Goal: Task Accomplishment & Management: Complete application form

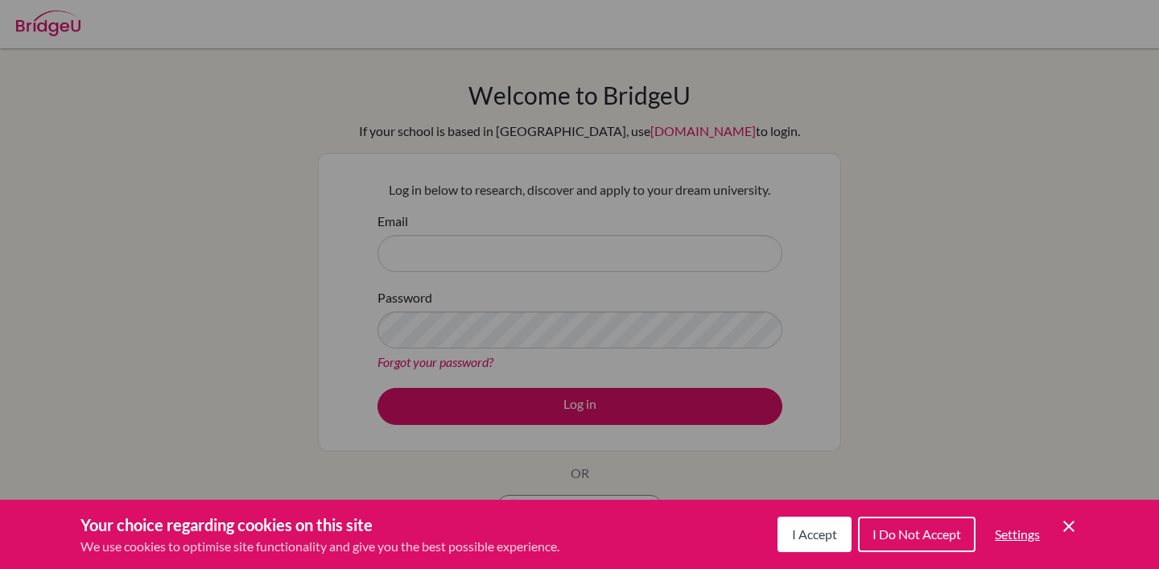
scroll to position [86, 0]
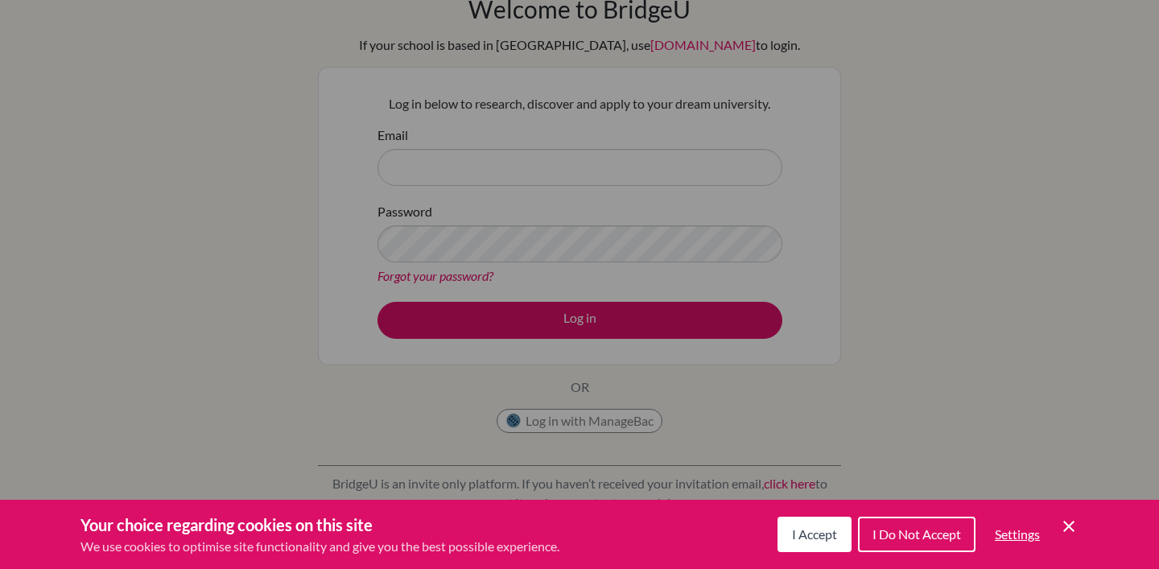
click at [1076, 526] on icon "Cookie Control Close Icon" at bounding box center [1068, 526] width 19 height 19
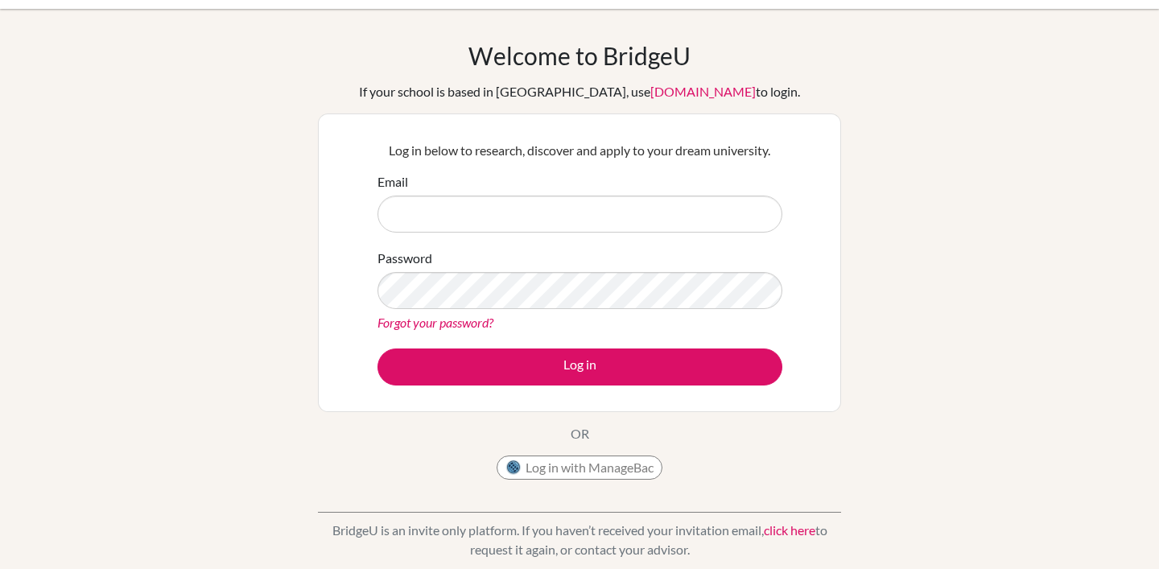
scroll to position [0, 0]
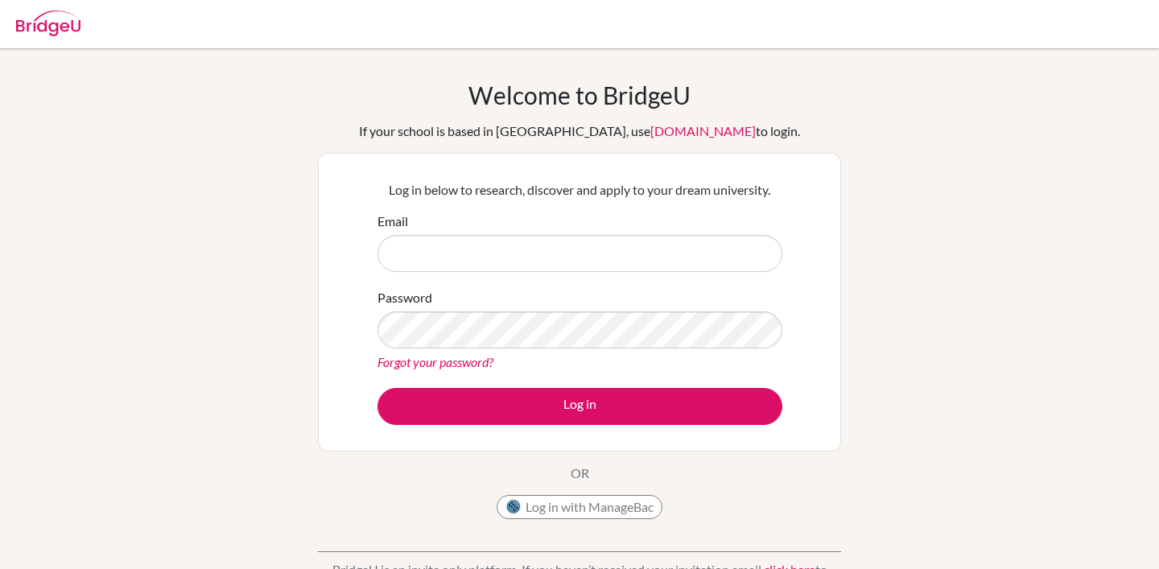
click at [455, 235] on input "Email" at bounding box center [579, 253] width 405 height 37
click at [455, 245] on input "Email" at bounding box center [579, 253] width 405 height 37
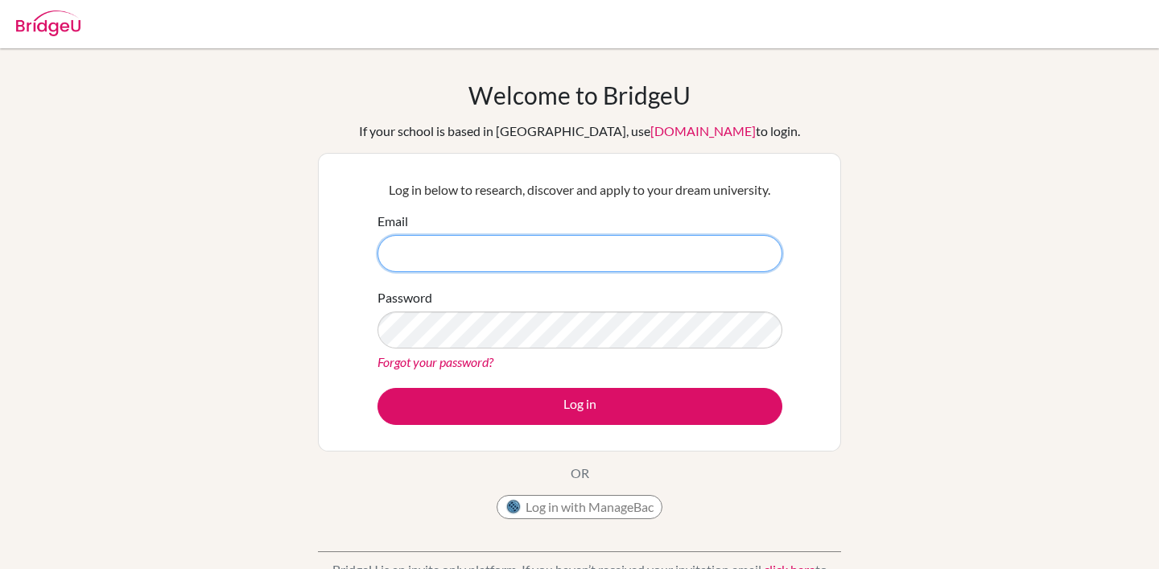
click at [574, 260] on input "Email" at bounding box center [579, 253] width 405 height 37
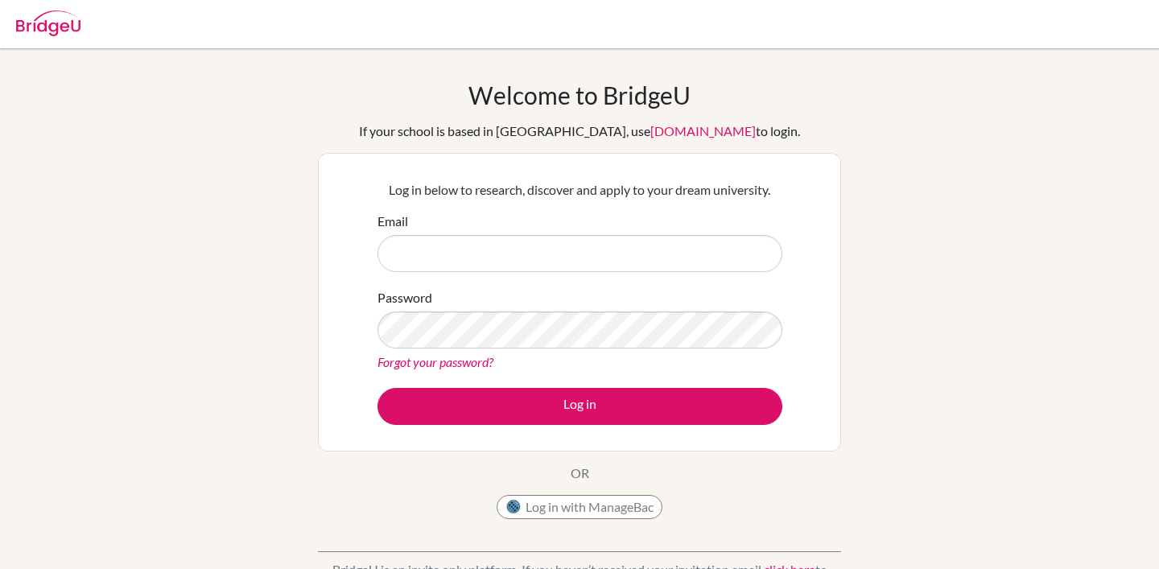
click at [575, 245] on input "Email" at bounding box center [579, 253] width 405 height 37
click at [539, 271] on form "Email Password Forgot your password? Log in" at bounding box center [579, 318] width 405 height 213
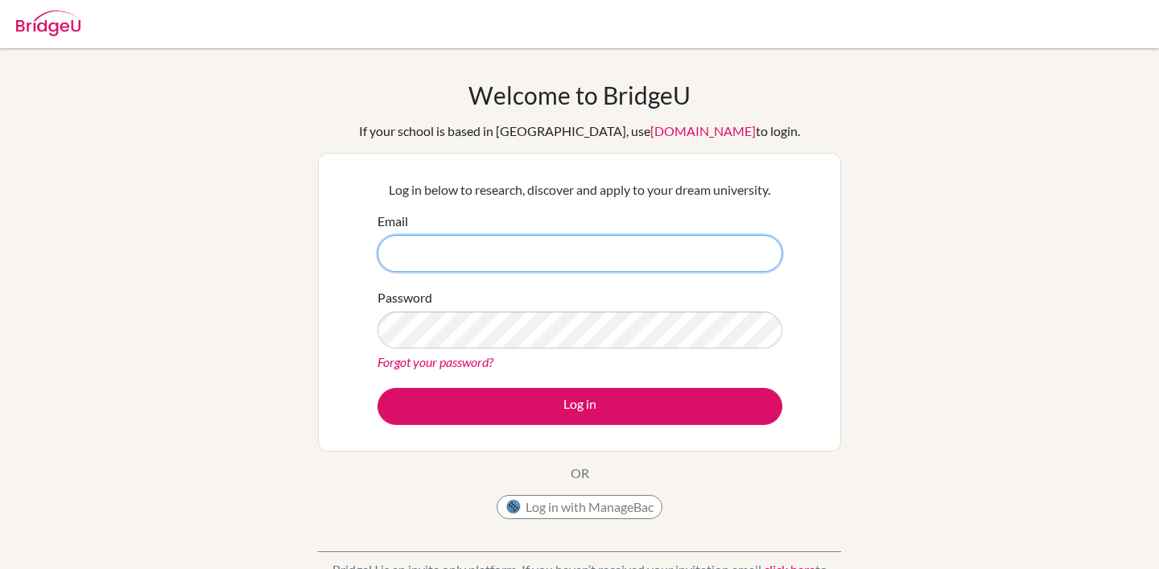
click at [502, 261] on input "Email" at bounding box center [579, 253] width 405 height 37
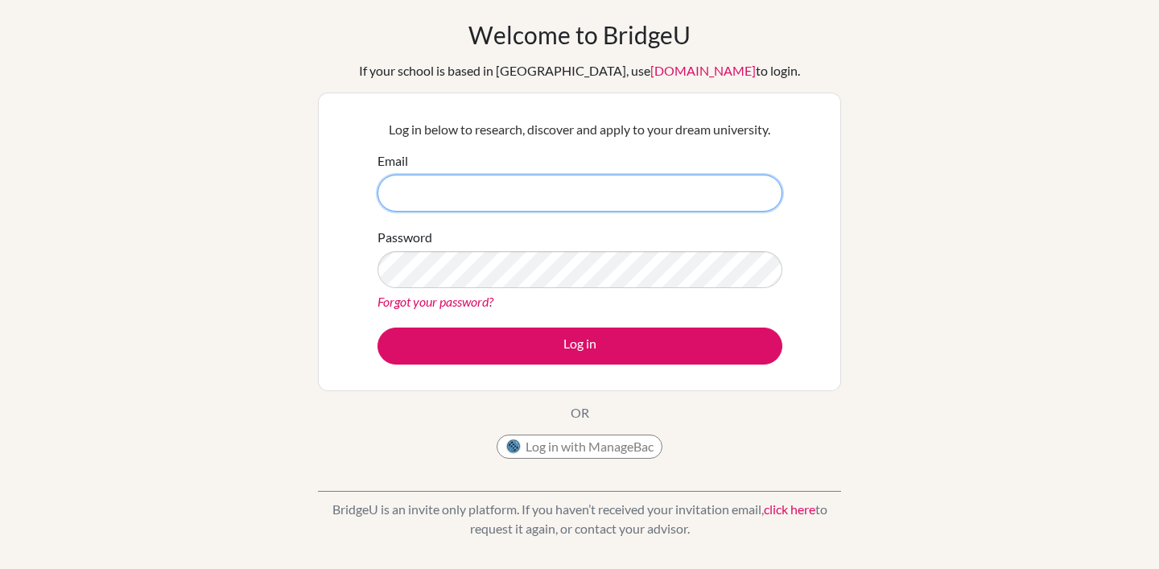
scroll to position [86, 0]
